Goal: Task Accomplishment & Management: Manage account settings

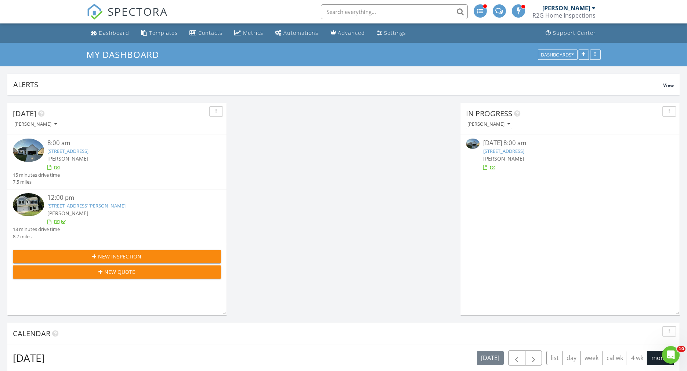
scroll to position [772, 699]
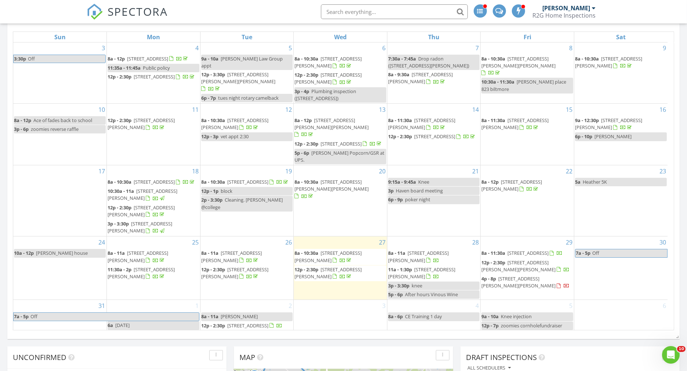
scroll to position [448, 0]
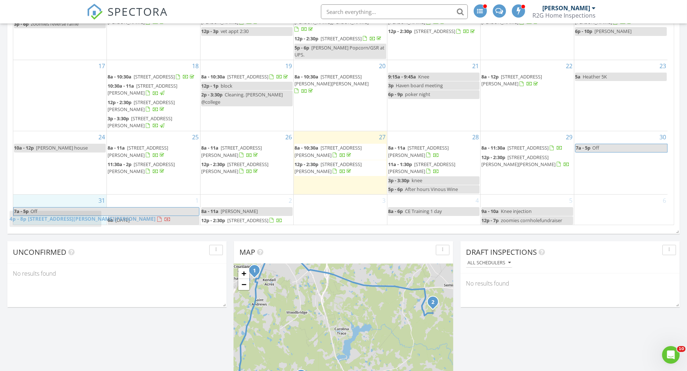
drag, startPoint x: 517, startPoint y: 172, endPoint x: 45, endPoint y: 214, distance: 473.4
click at [45, 214] on body "SPECTORA Sean Whittaker R2G Home Inspections Role: Inspector Dashboard New Insp…" at bounding box center [343, 114] width 687 height 1124
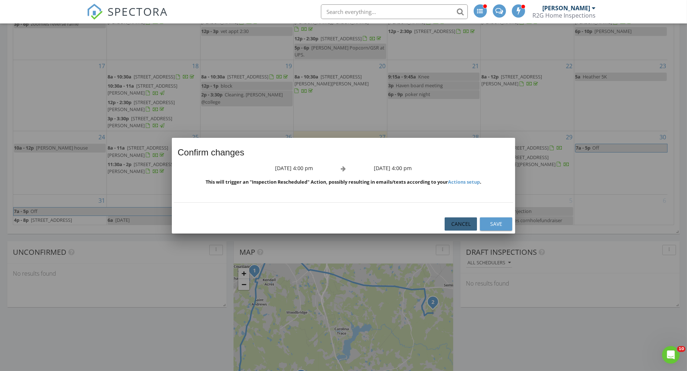
click at [469, 222] on div "Cancel" at bounding box center [460, 224] width 21 height 8
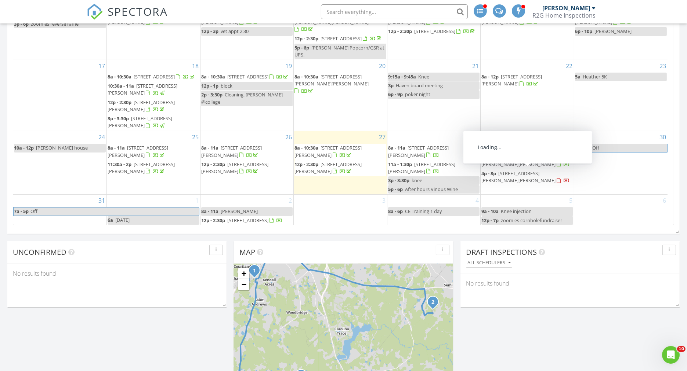
click at [521, 175] on span "495 Ruth Cir , Fuquay-Varina 27526" at bounding box center [518, 177] width 74 height 14
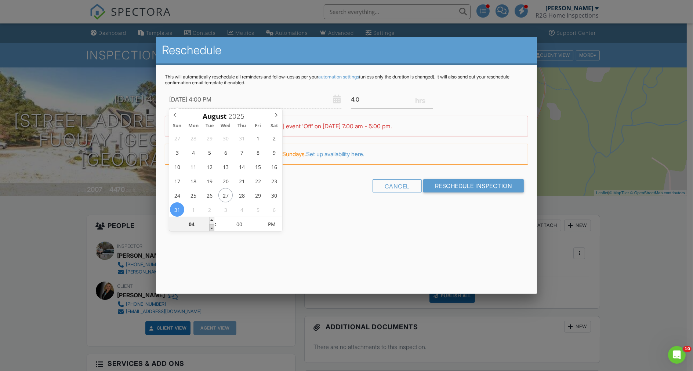
type input "08/31/2025 3:00 PM"
type input "03"
click at [212, 228] on span at bounding box center [211, 228] width 5 height 7
type input "08/31/2025 2:00 PM"
type input "02"
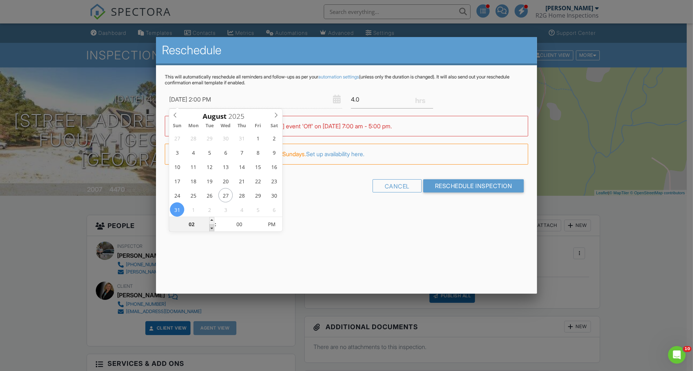
click at [213, 227] on span at bounding box center [211, 228] width 5 height 7
type input "08/31/2025 1:00 PM"
type input "01"
click at [213, 226] on span at bounding box center [211, 228] width 5 height 7
type input "08/31/2025 12:00 PM"
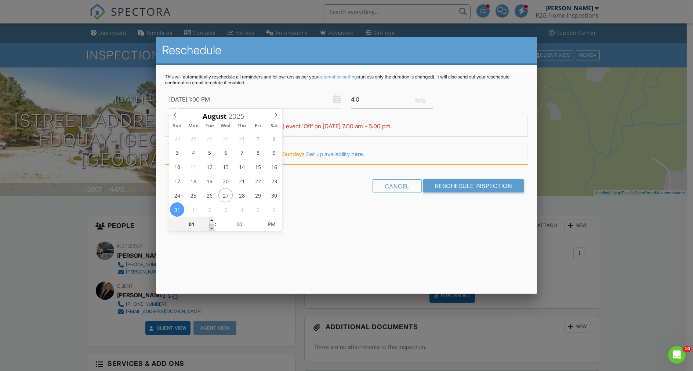
type input "12"
click at [213, 226] on span at bounding box center [211, 228] width 5 height 7
type input "08/31/2025 11:00 AM"
type input "11"
click at [213, 226] on span at bounding box center [211, 228] width 5 height 7
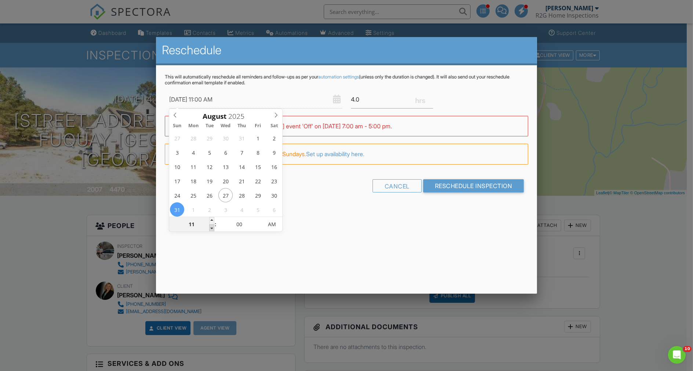
type input "[DATE] 10:00 AM"
type input "10"
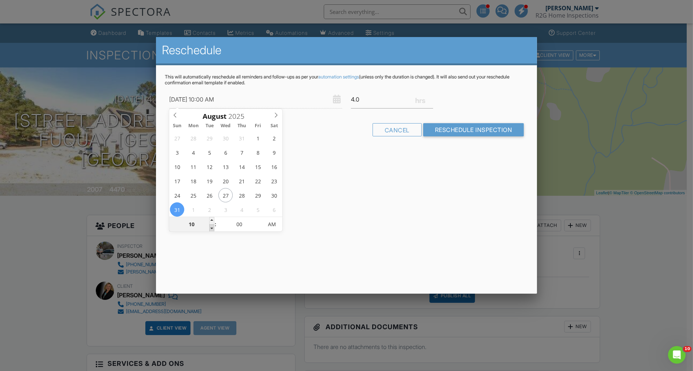
click at [213, 226] on span at bounding box center [211, 228] width 5 height 7
type input "[DATE] 9:00 AM"
type input "09"
click at [213, 226] on span at bounding box center [211, 228] width 5 height 7
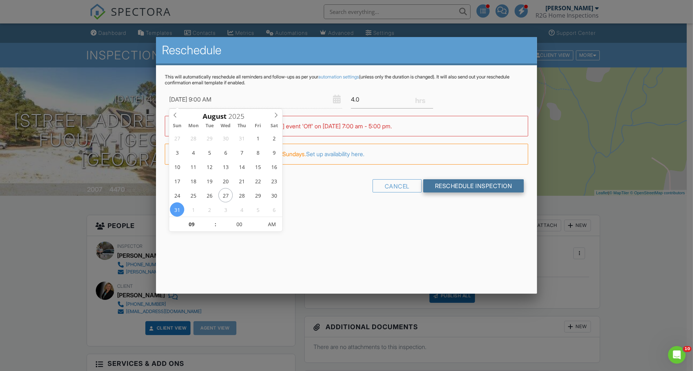
click at [452, 189] on input "Reschedule Inspection" at bounding box center [473, 185] width 101 height 13
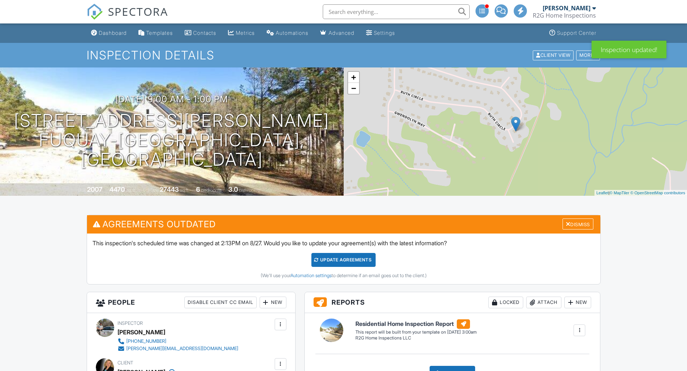
click at [354, 264] on div "Update Agreements" at bounding box center [343, 260] width 64 height 14
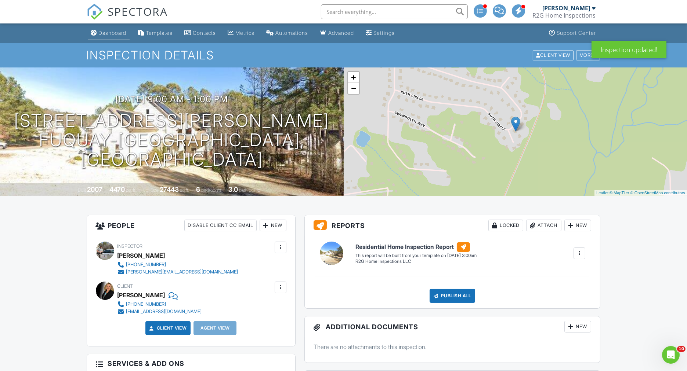
click at [106, 32] on div "Dashboard" at bounding box center [113, 33] width 28 height 6
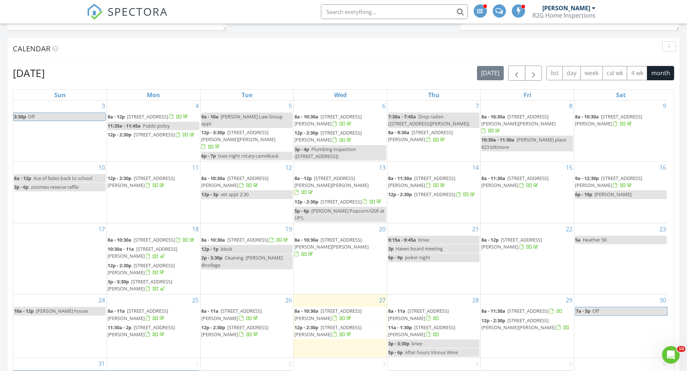
scroll to position [367, 0]
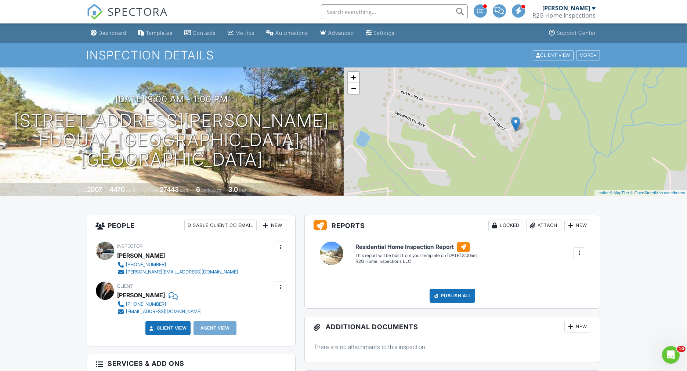
click at [360, 14] on input "text" at bounding box center [394, 11] width 147 height 15
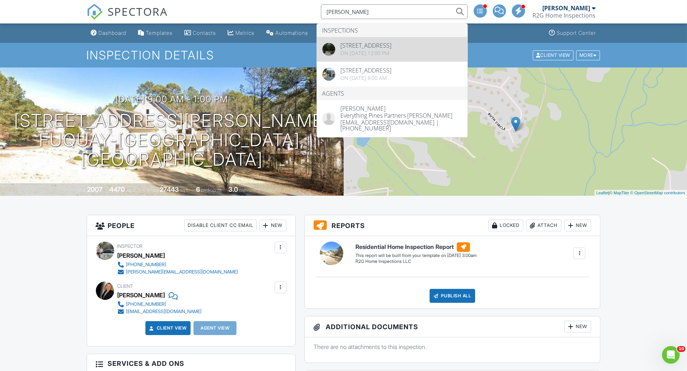
type input "callie"
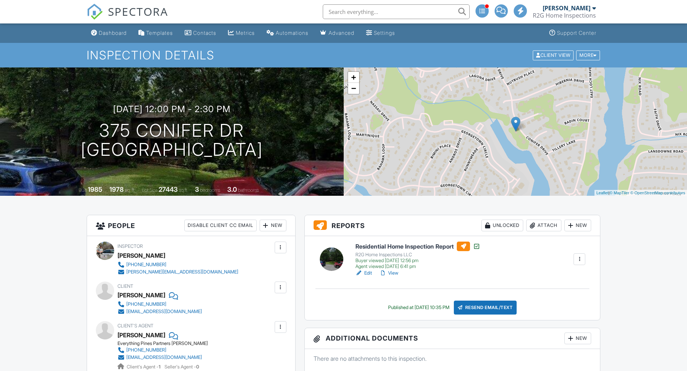
scroll to position [122, 0]
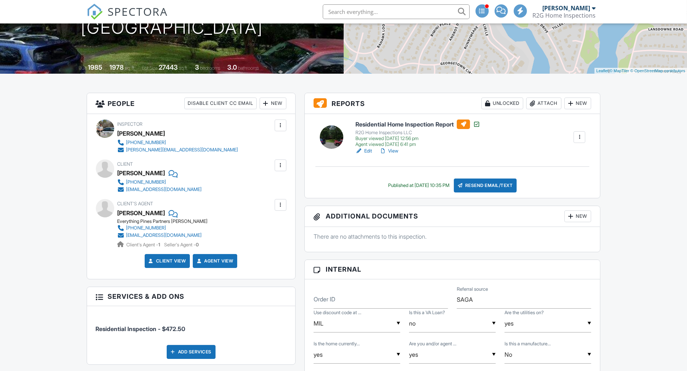
click at [390, 154] on div "Residential Home Inspection Report R2G Home Inspections LLC Buyer viewed 08/27/…" at bounding box center [452, 156] width 295 height 84
click at [391, 152] on link "View" at bounding box center [388, 151] width 19 height 7
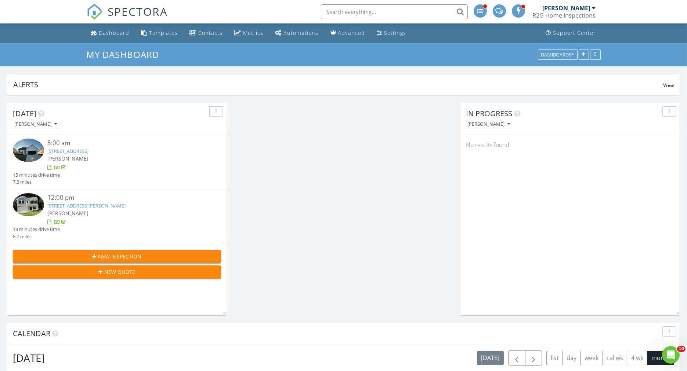
click at [343, 9] on input "text" at bounding box center [394, 11] width 147 height 15
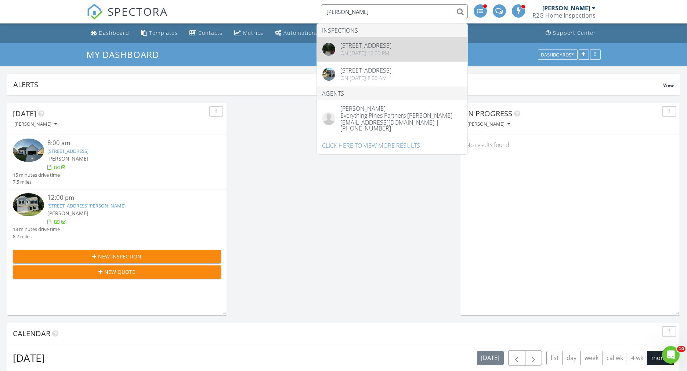
type input "callie"
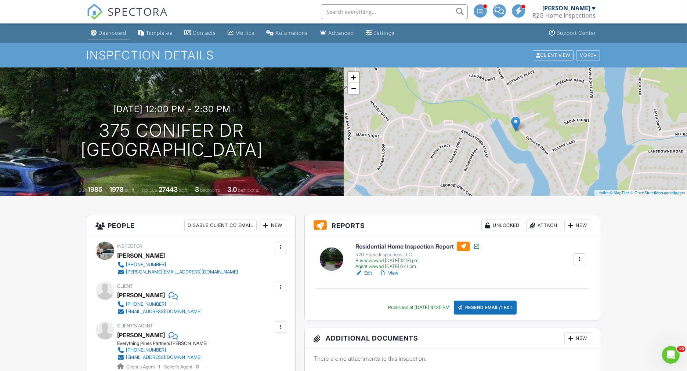
click at [103, 34] on div "Dashboard" at bounding box center [113, 33] width 28 height 6
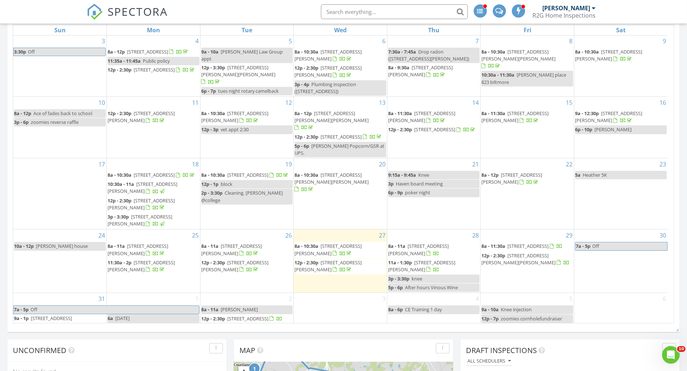
scroll to position [408, 0]
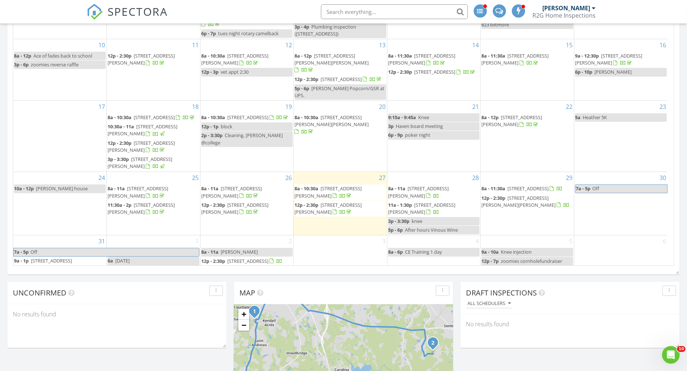
click at [414, 185] on span "8a - 11a [STREET_ADDRESS][PERSON_NAME]" at bounding box center [434, 192] width 92 height 14
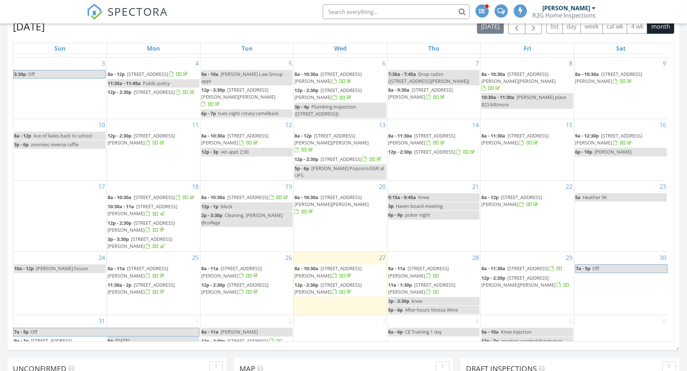
scroll to position [69, 0]
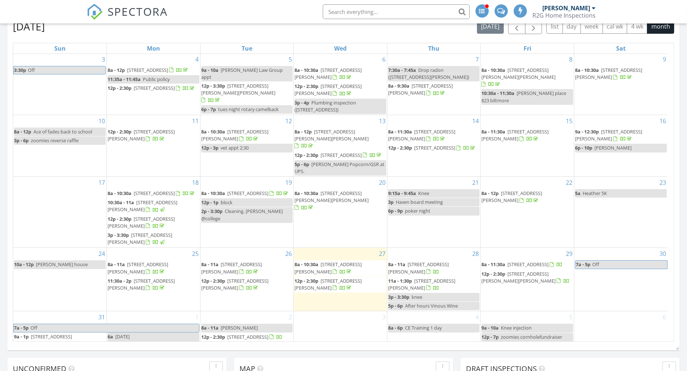
click at [423, 278] on span "[STREET_ADDRESS][PERSON_NAME]" at bounding box center [421, 285] width 67 height 14
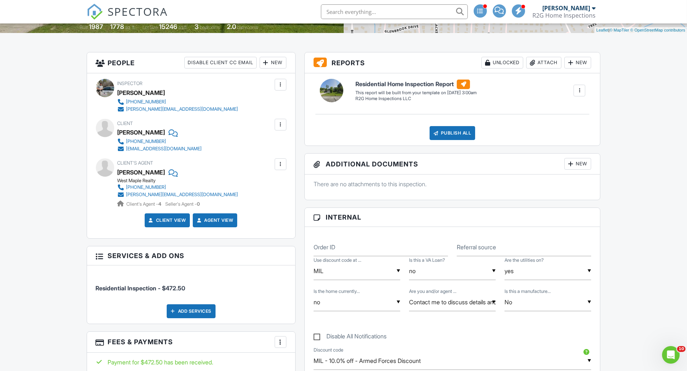
scroll to position [326, 0]
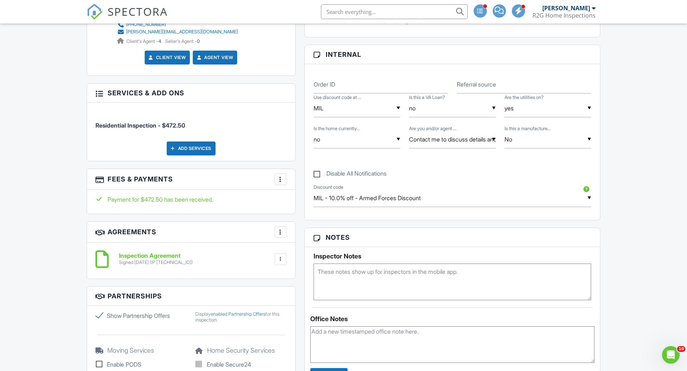
click at [338, 269] on textarea at bounding box center [452, 282] width 278 height 37
paste textarea "9341"
type textarea "9341"
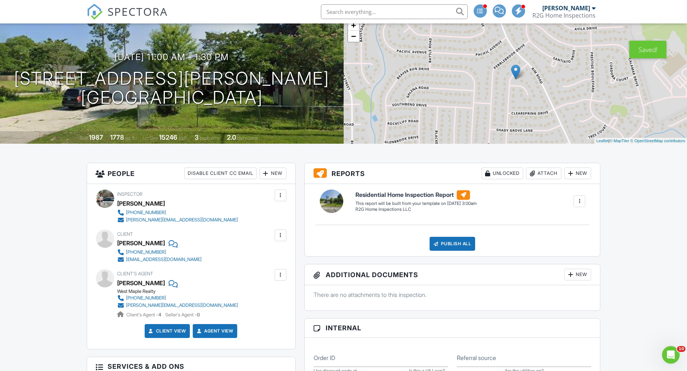
scroll to position [0, 0]
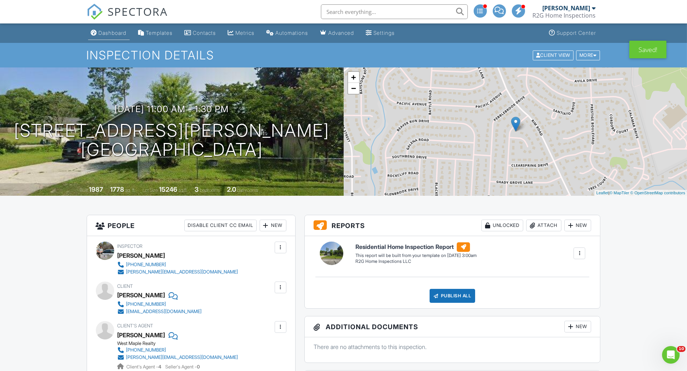
click at [108, 34] on div "Dashboard" at bounding box center [113, 33] width 28 height 6
